Goal: Information Seeking & Learning: Find specific page/section

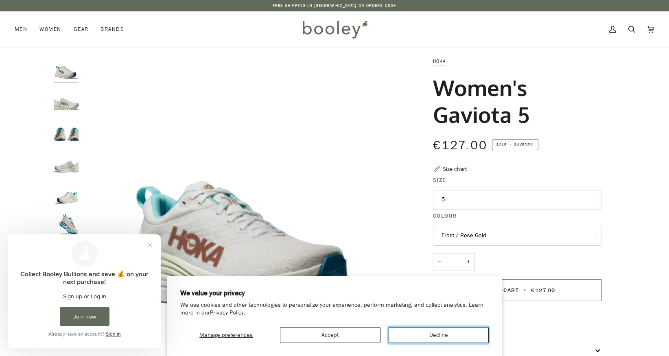
click at [427, 333] on button "Decline" at bounding box center [439, 335] width 100 height 16
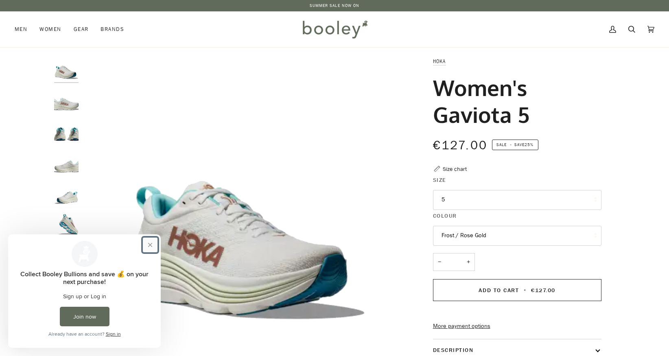
click at [149, 245] on button "Close prompt" at bounding box center [150, 245] width 15 height 15
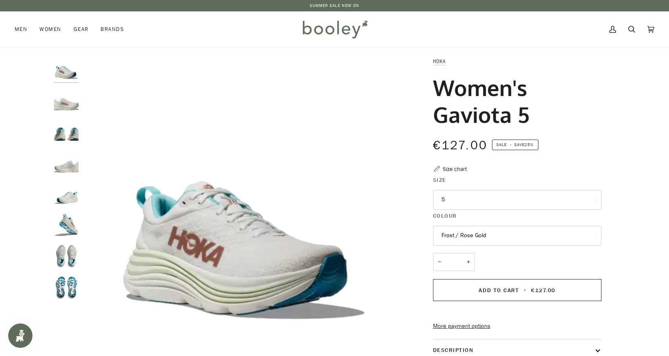
click at [456, 196] on button "5" at bounding box center [517, 200] width 169 height 20
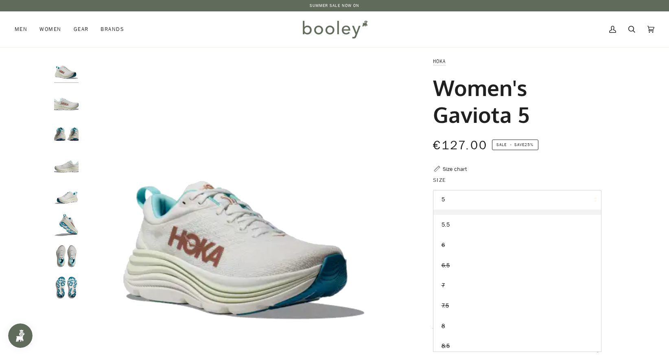
scroll to position [40, 0]
click at [592, 139] on div "€127.00 Sale • Save 25%" at bounding box center [517, 145] width 169 height 18
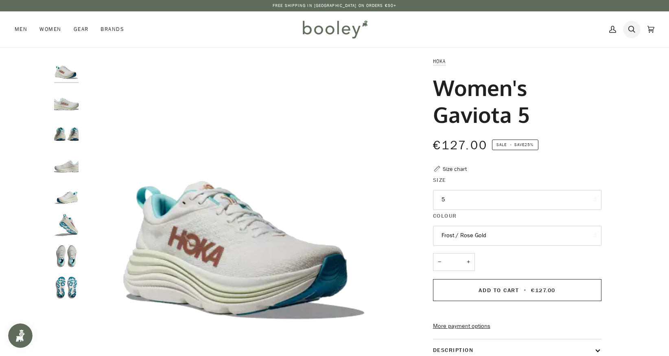
click at [631, 25] on icon at bounding box center [632, 29] width 7 height 12
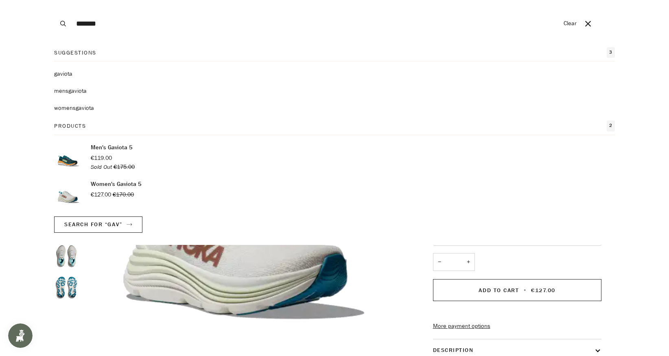
type input "*******"
click at [54, 0] on button "Search" at bounding box center [63, 23] width 18 height 47
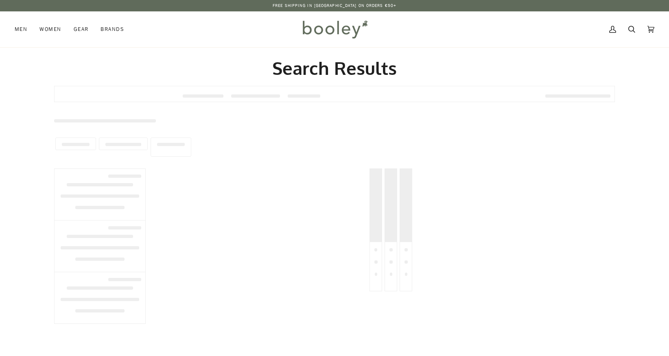
type input "*******"
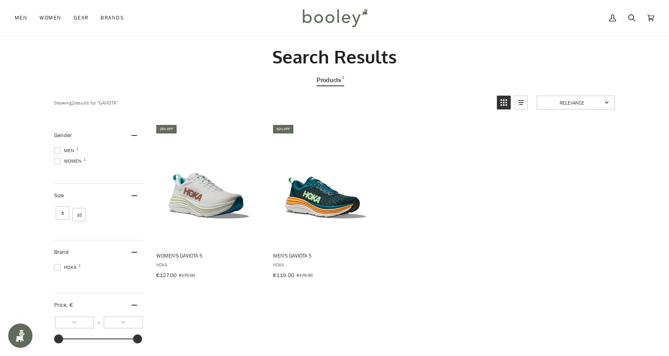
scroll to position [15, 0]
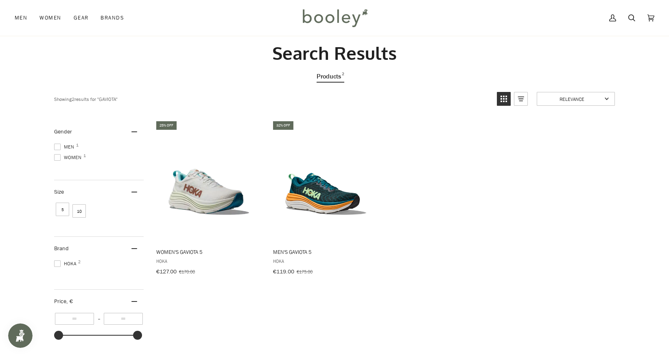
click at [438, 195] on ul "25% off Women's Gaviota 5 Hoka €127.00 €170.00 View product 32% off Men's Gavio…" at bounding box center [384, 206] width 469 height 172
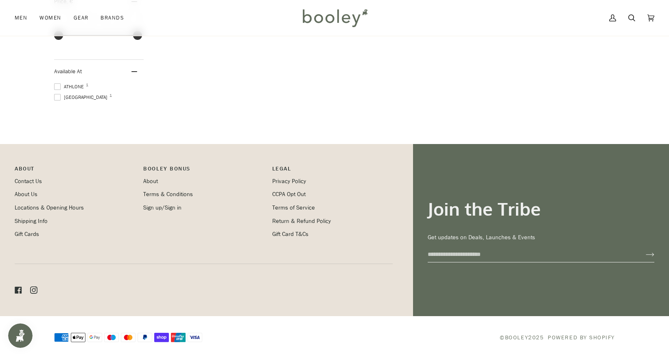
scroll to position [316, 0]
click at [64, 206] on link "Locations & Opening Hours" at bounding box center [49, 208] width 69 height 8
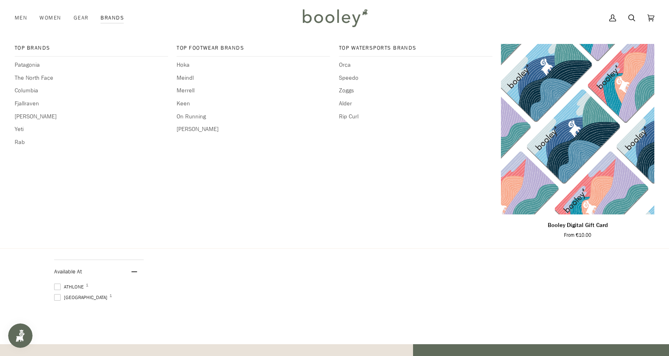
scroll to position [76, 0]
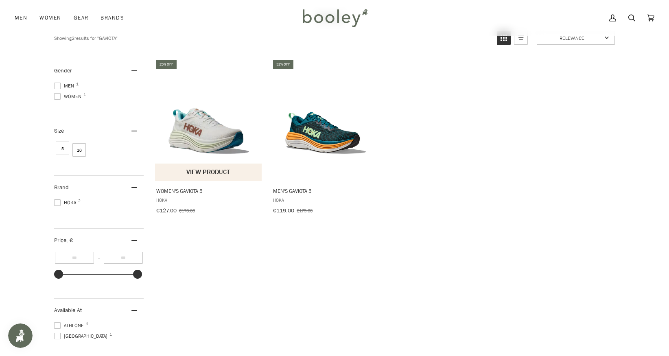
click at [214, 134] on img "Women's Gaviota 5" at bounding box center [209, 120] width 108 height 108
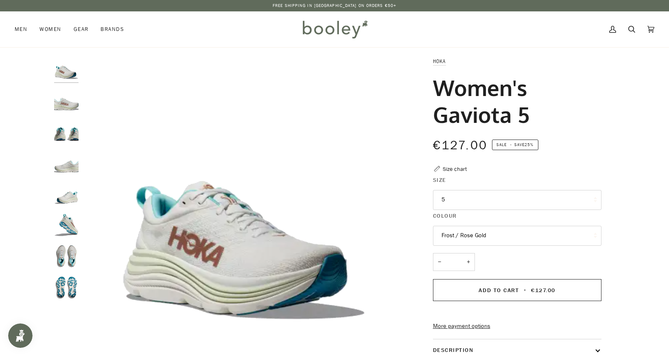
click at [64, 261] on img "Hoka Women's Gaviota 5 Frost / Rose Gold - Booley Galway" at bounding box center [66, 256] width 24 height 24
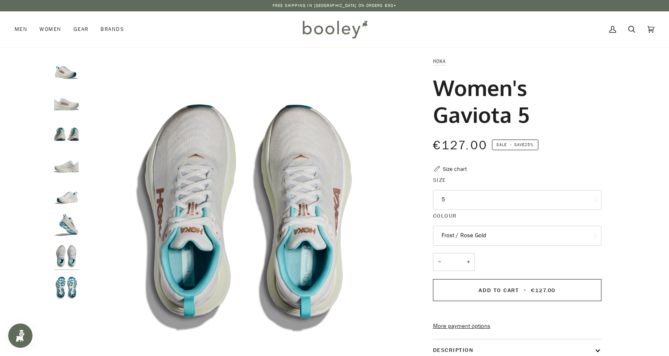
click at [69, 223] on img "Hoka Women's Gaviota 5 Frost / Rose Gold - Booley Galway" at bounding box center [66, 225] width 24 height 24
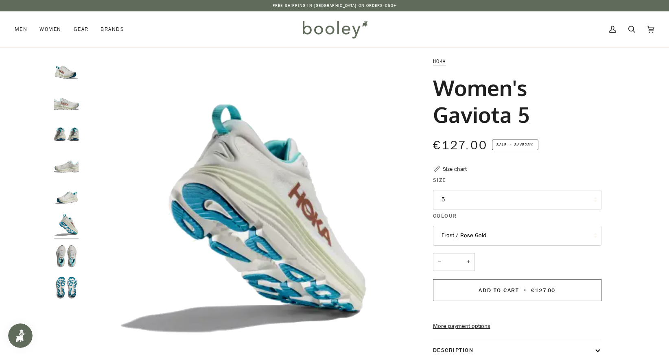
click at [69, 191] on img "Hoka Women's Gaviota 5 Frost / Rose Gold - Booley Galway" at bounding box center [66, 194] width 24 height 24
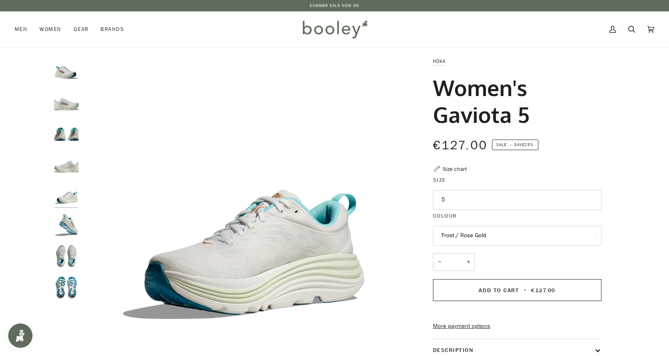
click at [500, 206] on button "5" at bounding box center [517, 200] width 169 height 20
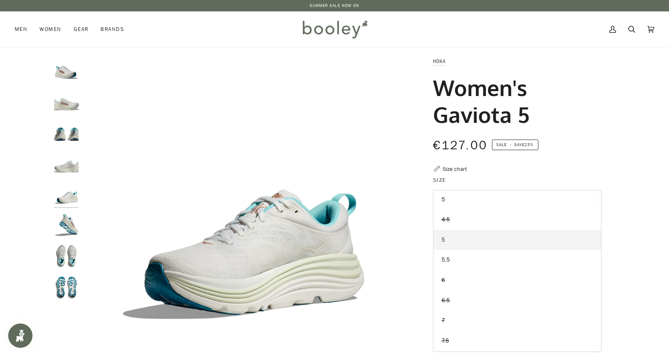
scroll to position [40, 0]
